Goal: Transaction & Acquisition: Purchase product/service

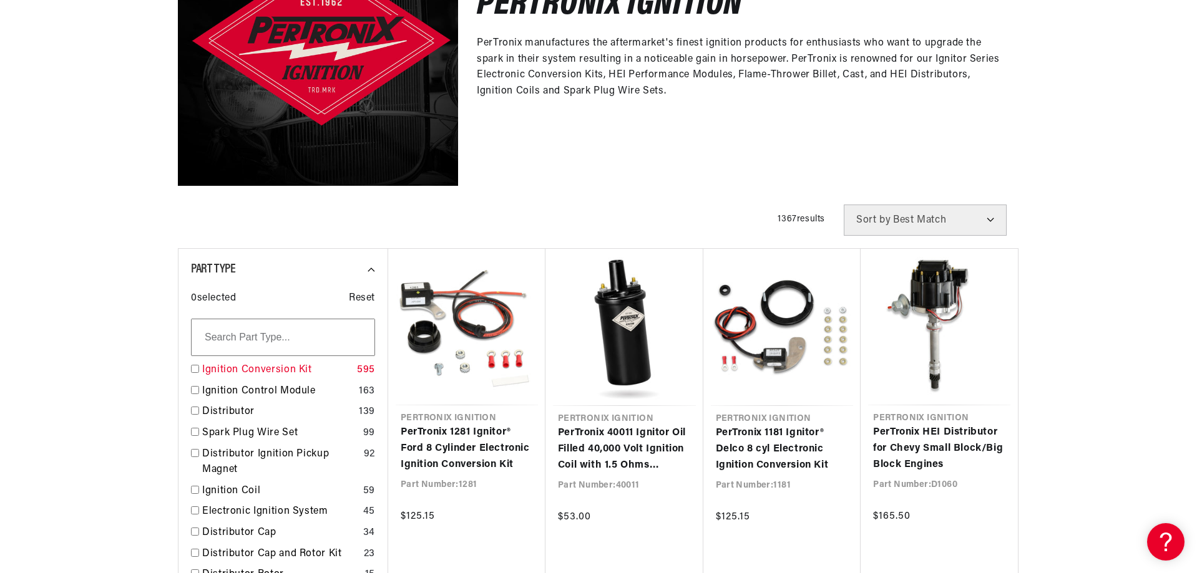
click at [191, 373] on input "checkbox" at bounding box center [195, 369] width 8 height 8
checkbox input "true"
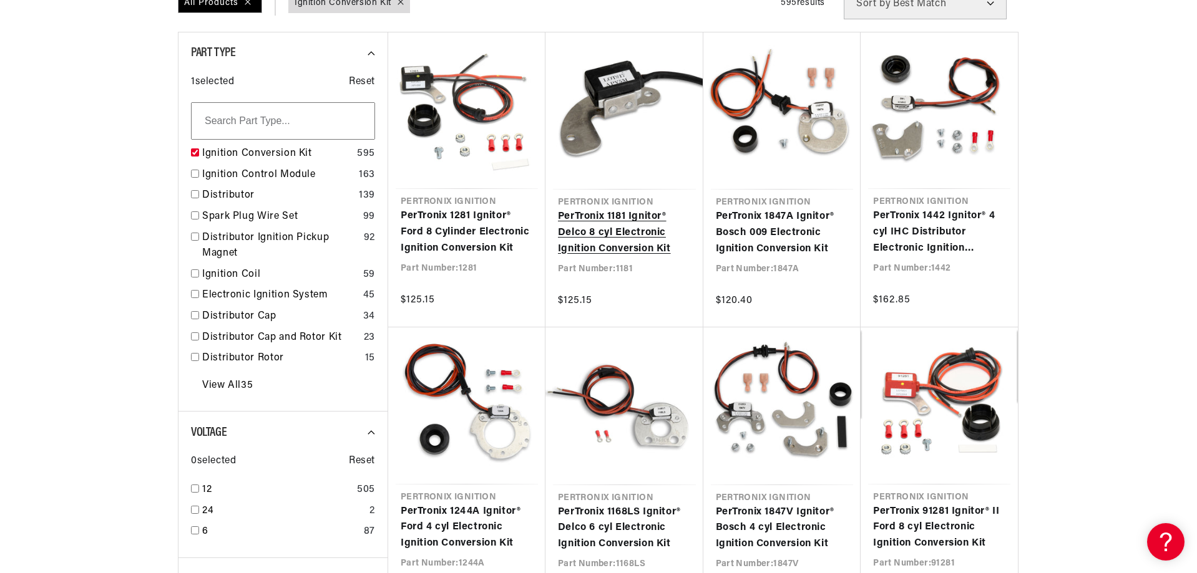
scroll to position [624, 0]
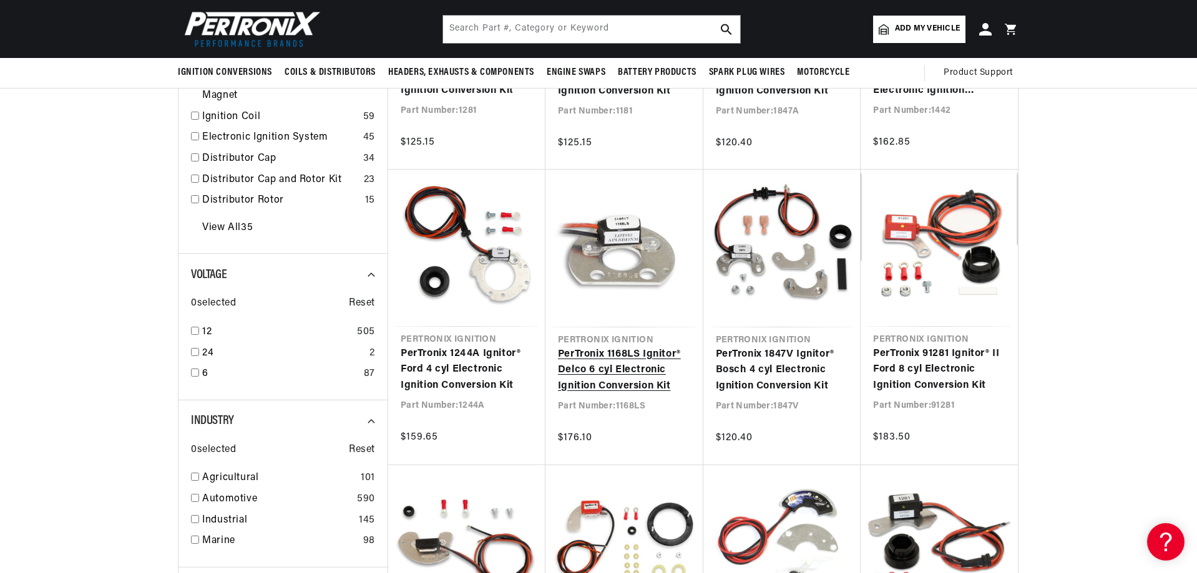
scroll to position [187, 0]
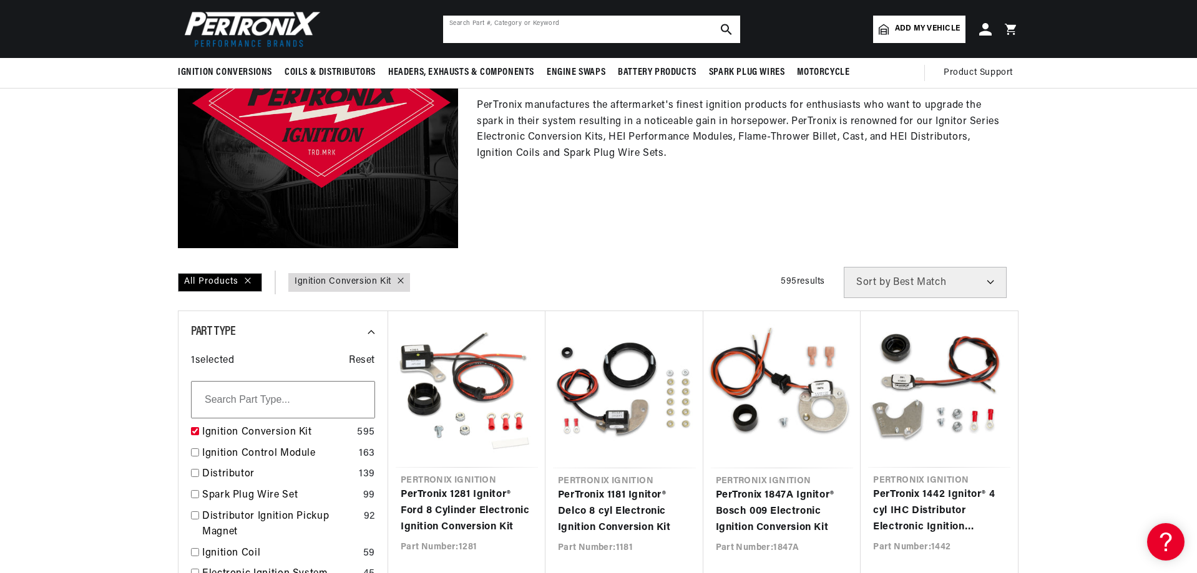
click at [549, 26] on input "text" at bounding box center [591, 29] width 297 height 27
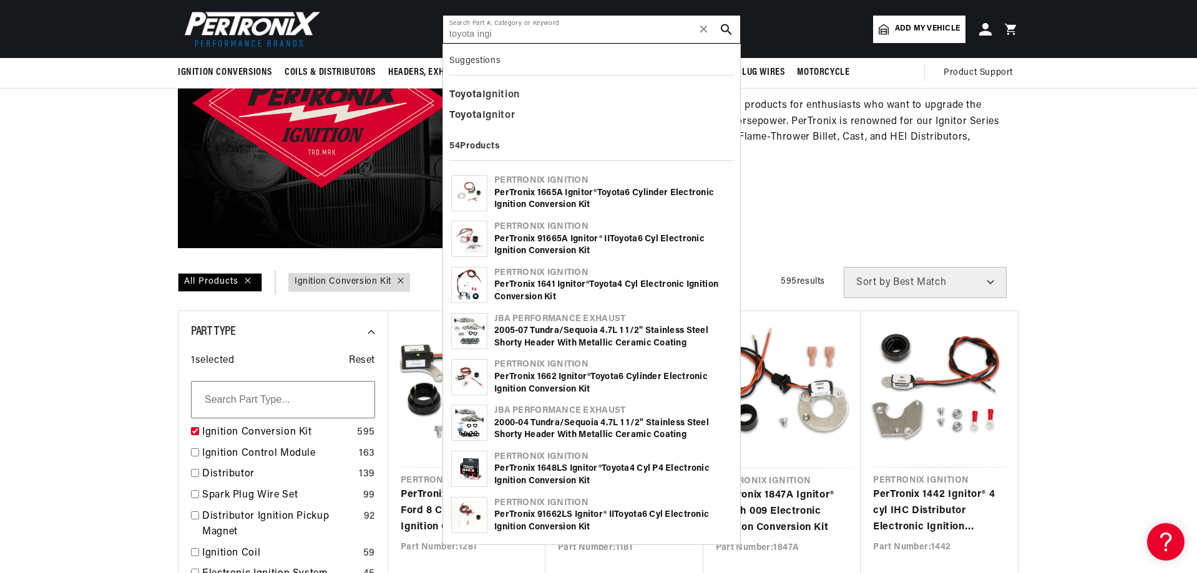
scroll to position [0, 1559]
type input "toyota ingi"
click at [597, 287] on b "Toyota" at bounding box center [603, 284] width 28 height 9
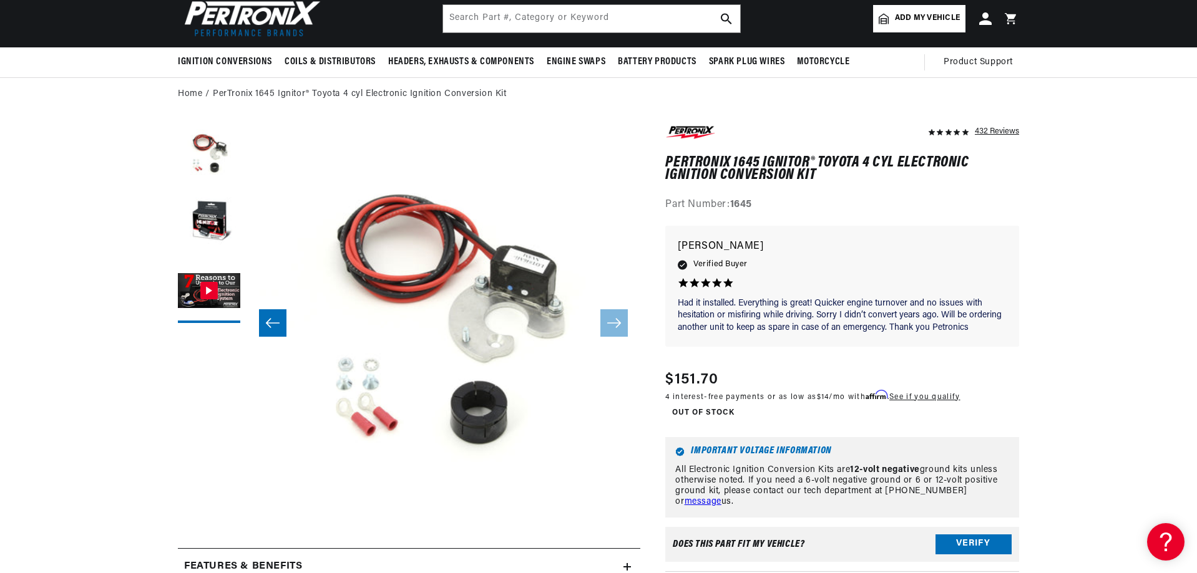
scroll to position [0, 788]
